Goal: Information Seeking & Learning: Learn about a topic

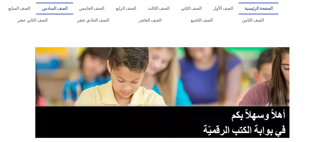
click at [73, 8] on link "الصف السادس" at bounding box center [54, 9] width 37 height 12
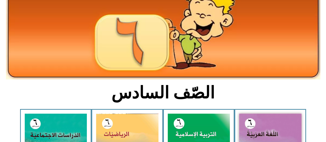
scroll to position [77, 0]
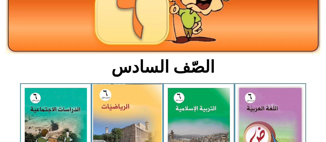
click at [127, 102] on img at bounding box center [127, 126] width 69 height 85
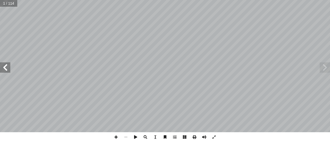
click at [4, 67] on span at bounding box center [5, 67] width 10 height 10
click at [5, 68] on span at bounding box center [5, 67] width 10 height 10
click at [5, 69] on span at bounding box center [5, 67] width 10 height 10
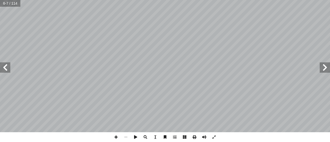
click at [8, 65] on span at bounding box center [5, 67] width 10 height 10
drag, startPoint x: 8, startPoint y: 65, endPoint x: 7, endPoint y: 62, distance: 3.3
click at [7, 62] on span at bounding box center [5, 67] width 10 height 10
drag, startPoint x: 6, startPoint y: 69, endPoint x: 7, endPoint y: 66, distance: 3.5
click at [7, 66] on span at bounding box center [5, 67] width 10 height 10
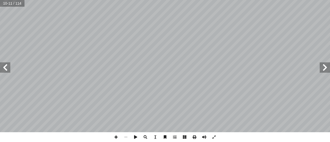
click at [4, 67] on div "٦ : ُ تعلم أ ا الجمع والطرح. ّ تي ّ قبل عملي ِ القسمة و ِ تا الضرب ّ ى عملي َ ر…" at bounding box center [165, 66] width 330 height 132
drag, startPoint x: 6, startPoint y: 67, endPoint x: 3, endPoint y: 65, distance: 2.7
click at [4, 66] on span at bounding box center [5, 67] width 10 height 10
click at [116, 139] on span at bounding box center [116, 137] width 10 height 10
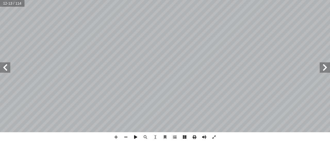
click at [262, 140] on div "8 ئل: � رين ومس � تم تي: أ ا الخاطئة فيما ي ِ الجملة َ مام أ ا ) ( َ شارة إ ا و…" at bounding box center [165, 71] width 330 height 142
click at [118, 136] on span at bounding box center [116, 137] width 10 height 10
click at [115, 139] on span at bounding box center [116, 137] width 10 height 10
click at [7, 70] on span at bounding box center [5, 67] width 10 height 10
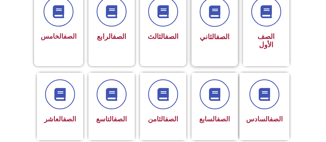
scroll to position [181, 0]
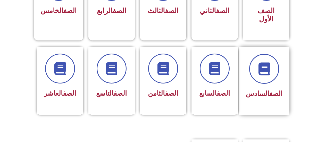
click at [263, 75] on div at bounding box center [264, 69] width 37 height 30
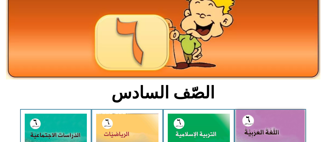
scroll to position [77, 0]
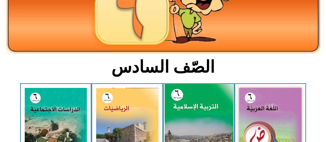
click at [196, 110] on img at bounding box center [199, 126] width 69 height 85
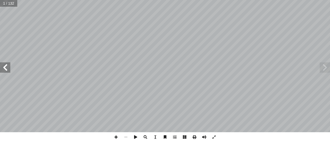
drag, startPoint x: 3, startPoint y: 66, endPoint x: 1, endPoint y: 62, distance: 4.4
click at [2, 65] on span at bounding box center [5, 67] width 10 height 10
click at [3, 65] on span at bounding box center [5, 67] width 10 height 10
click at [3, 68] on span at bounding box center [5, 67] width 10 height 10
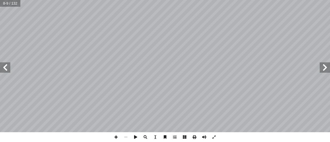
click at [4, 64] on span at bounding box center [5, 67] width 10 height 10
click at [4, 62] on span at bounding box center [5, 67] width 10 height 10
click at [326, 67] on span at bounding box center [325, 67] width 10 height 10
drag, startPoint x: 0, startPoint y: 68, endPoint x: 3, endPoint y: 67, distance: 3.1
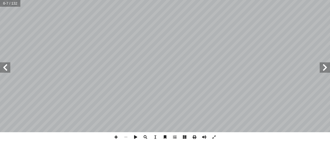
click at [3, 67] on span at bounding box center [5, 67] width 10 height 10
click at [4, 66] on span at bounding box center [5, 67] width 10 height 10
click at [7, 67] on span at bounding box center [5, 67] width 10 height 10
click at [9, 65] on span at bounding box center [5, 67] width 10 height 10
click at [0, 64] on span at bounding box center [5, 67] width 10 height 10
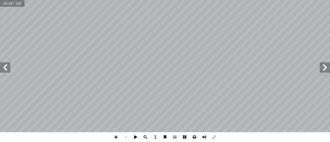
click at [0, 65] on span at bounding box center [5, 67] width 10 height 10
click at [326, 65] on span at bounding box center [325, 67] width 10 height 10
click at [321, 62] on div "14 ة: َ ور ّ الس ِ ي َ د َ ي َ بين ْ ــن ِ م ٍ يــات آ ا ِ عــن تفســير ُ حمــد…" at bounding box center [165, 66] width 330 height 132
click at [321, 63] on span at bounding box center [325, 67] width 10 height 10
click at [323, 67] on span at bounding box center [325, 67] width 10 height 10
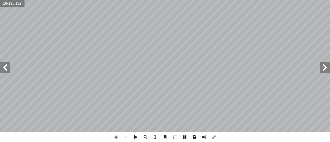
click at [325, 67] on span at bounding box center [325, 67] width 10 height 10
click at [325, 69] on span at bounding box center [325, 67] width 10 height 10
click at [7, 71] on span at bounding box center [5, 67] width 10 height 10
click at [115, 137] on span at bounding box center [116, 137] width 10 height 10
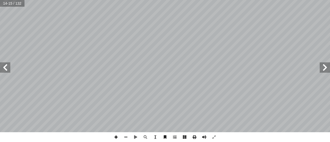
click at [115, 137] on span at bounding box center [116, 137] width 10 height 10
click at [124, 137] on span at bounding box center [126, 137] width 10 height 10
click at [178, 135] on div "10 ٓ ــم ٓ ال ﴿ تعالــى: ُ ــه ُ ــه، منهــا قول ِ ل ْ ض َ علــى ف ُّ تــي تــد…" at bounding box center [165, 71] width 330 height 142
